Goal: Information Seeking & Learning: Learn about a topic

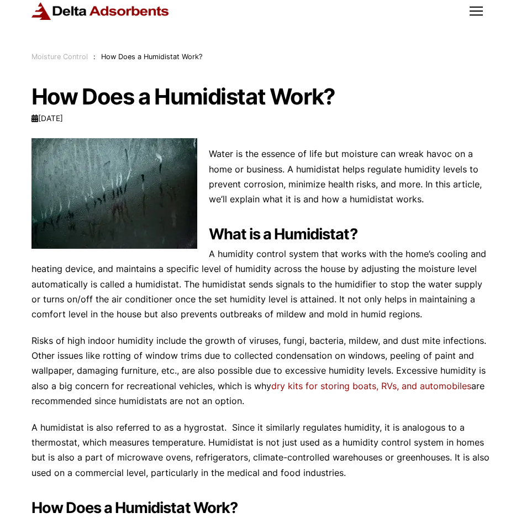
scroll to position [37, 0]
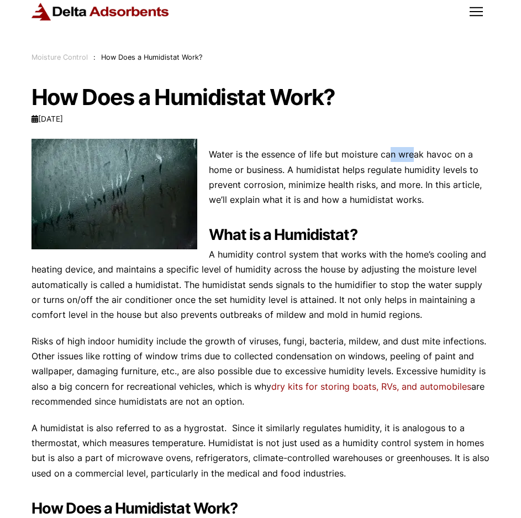
drag, startPoint x: 389, startPoint y: 151, endPoint x: 412, endPoint y: 156, distance: 23.6
click at [412, 156] on p "Water is the essence of life but moisture can wreak havoc on a home or business…" at bounding box center [261, 177] width 459 height 60
drag, startPoint x: 300, startPoint y: 171, endPoint x: 391, endPoint y: 182, distance: 91.9
click at [409, 175] on p "Water is the essence of life but moisture can wreak havoc on a home or business…" at bounding box center [261, 177] width 459 height 60
drag, startPoint x: 297, startPoint y: 185, endPoint x: 398, endPoint y: 195, distance: 101.1
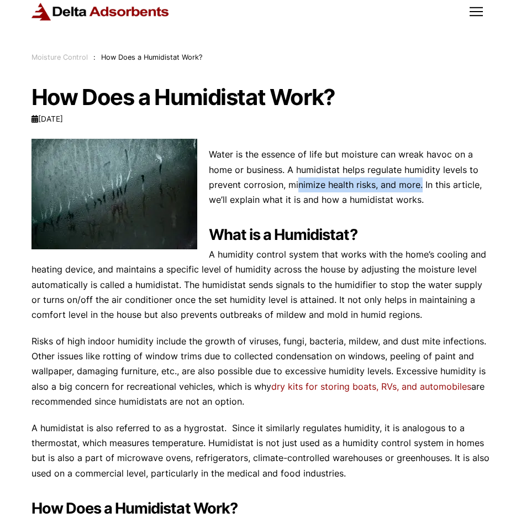
click at [420, 190] on p "Water is the essence of life but moisture can wreak havoc on a home or business…" at bounding box center [261, 177] width 459 height 60
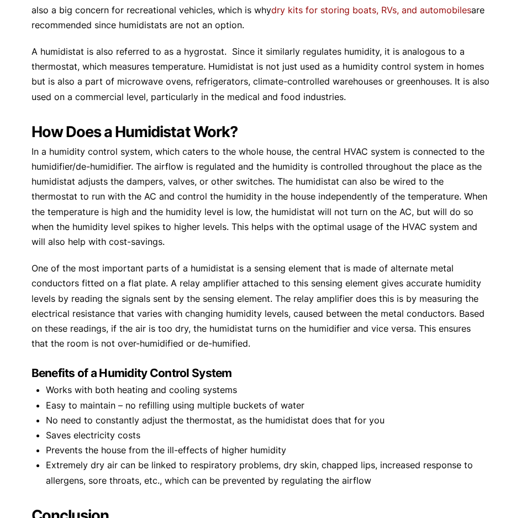
scroll to position [442, 0]
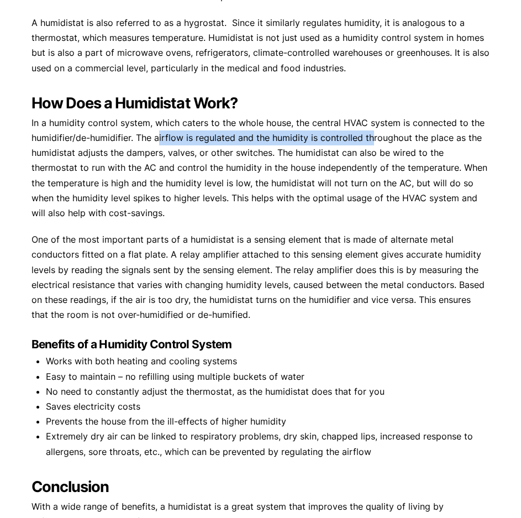
drag, startPoint x: 161, startPoint y: 138, endPoint x: 369, endPoint y: 142, distance: 207.9
click at [369, 142] on p "In a humidity control system, which caters to the whole house, the central HVAC…" at bounding box center [261, 168] width 459 height 105
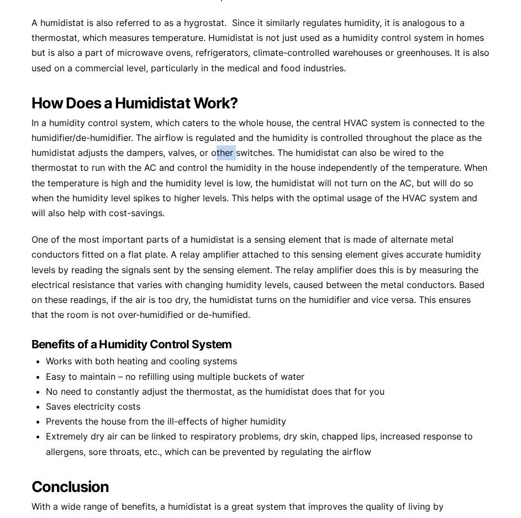
drag, startPoint x: 217, startPoint y: 152, endPoint x: 243, endPoint y: 155, distance: 26.7
click at [238, 155] on p "In a humidity control system, which caters to the whole house, the central HVAC…" at bounding box center [261, 168] width 459 height 105
click at [290, 155] on p "In a humidity control system, which caters to the whole house, the central HVAC…" at bounding box center [261, 168] width 459 height 105
drag, startPoint x: 85, startPoint y: 167, endPoint x: 182, endPoint y: 164, distance: 97.3
click at [182, 164] on p "In a humidity control system, which caters to the whole house, the central HVAC…" at bounding box center [261, 168] width 459 height 105
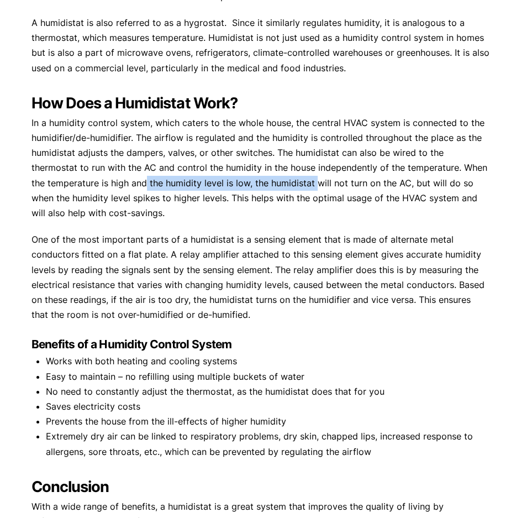
drag, startPoint x: 145, startPoint y: 184, endPoint x: 314, endPoint y: 189, distance: 169.2
click at [315, 189] on p "In a humidity control system, which caters to the whole house, the central HVAC…" at bounding box center [261, 168] width 459 height 105
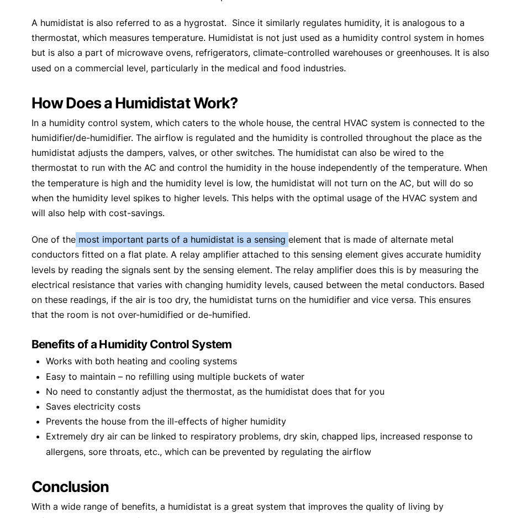
drag, startPoint x: 85, startPoint y: 249, endPoint x: 284, endPoint y: 242, distance: 199.2
click at [284, 242] on p "One of the most important parts of a humidistat is a sensing element that is ma…" at bounding box center [261, 277] width 459 height 90
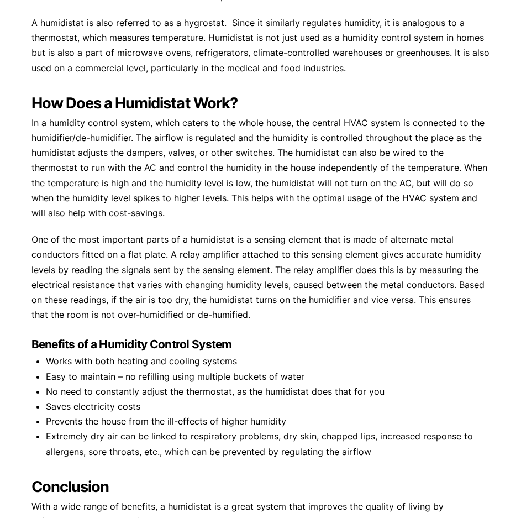
click at [425, 260] on p "One of the most important parts of a humidistat is a sensing element that is ma…" at bounding box center [261, 277] width 459 height 90
drag, startPoint x: 364, startPoint y: 244, endPoint x: 393, endPoint y: 242, distance: 28.8
click at [393, 242] on p "One of the most important parts of a humidistat is a sensing element that is ma…" at bounding box center [261, 277] width 459 height 90
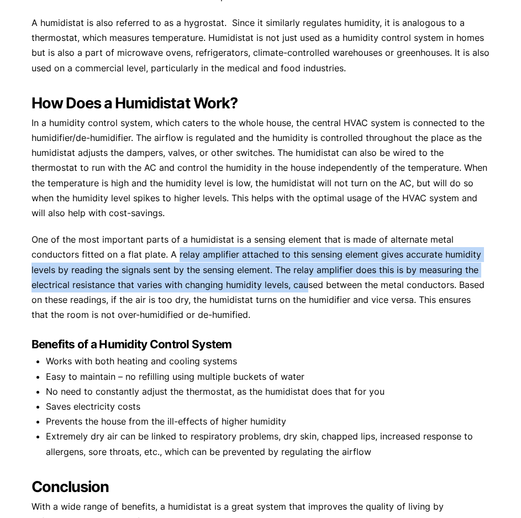
drag, startPoint x: 183, startPoint y: 258, endPoint x: 305, endPoint y: 284, distance: 125.0
click at [305, 284] on p "One of the most important parts of a humidistat is a sensing element that is ma…" at bounding box center [261, 277] width 459 height 90
click at [301, 284] on p "One of the most important parts of a humidistat is a sensing element that is ma…" at bounding box center [261, 277] width 459 height 90
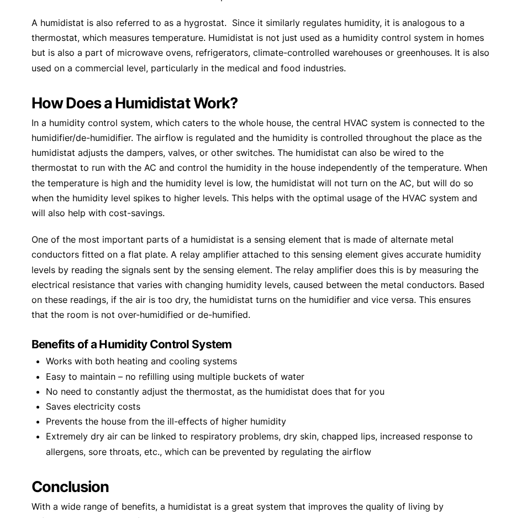
click at [349, 43] on p "A humidistat is also referred to as a hygrostat. Since it similarly regulates h…" at bounding box center [261, 45] width 459 height 60
drag, startPoint x: 374, startPoint y: 63, endPoint x: 427, endPoint y: 4, distance: 79.8
click at [378, 55] on p "A humidistat is also referred to as a hygrostat. Since it similarly regulates h…" at bounding box center [261, 45] width 459 height 60
click at [353, 193] on p "In a humidity control system, which caters to the whole house, the central HVAC…" at bounding box center [261, 168] width 459 height 105
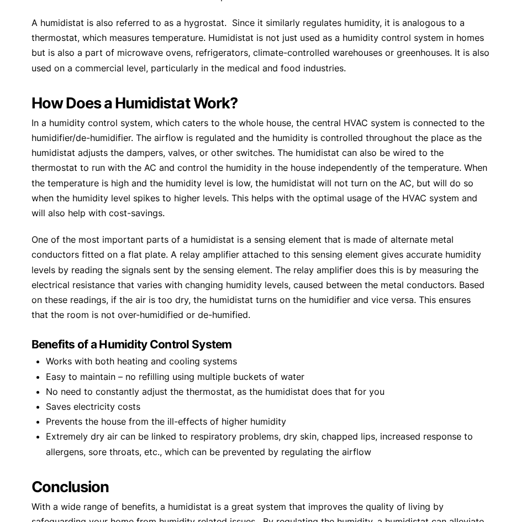
click at [252, 338] on h3 "Benefits of a Humidity Control System" at bounding box center [261, 344] width 459 height 15
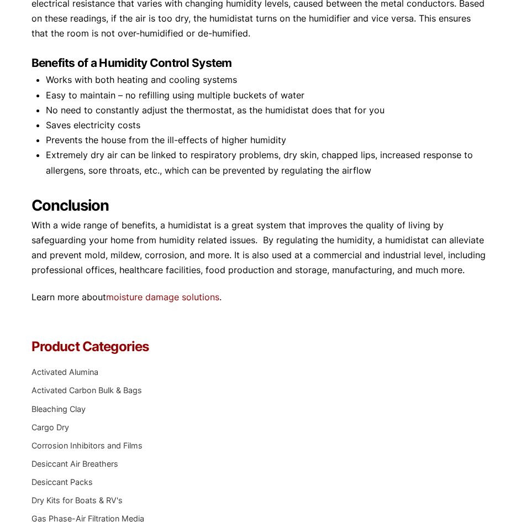
scroll to position [737, 0]
